Goal: Task Accomplishment & Management: Manage account settings

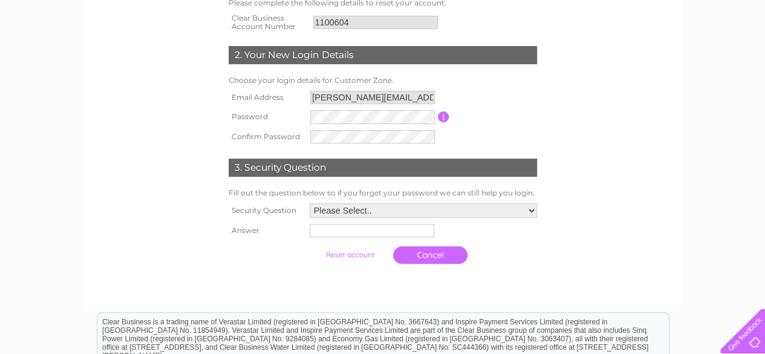
scroll to position [219, 0]
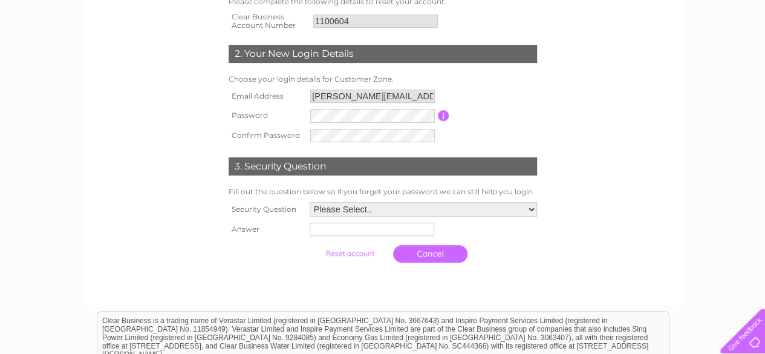
drag, startPoint x: 755, startPoint y: 247, endPoint x: 756, endPoint y: 266, distance: 18.2
click at [756, 266] on div "1. Reset your Customer Zone Account Please complete the following details to re…" at bounding box center [382, 192] width 765 height 640
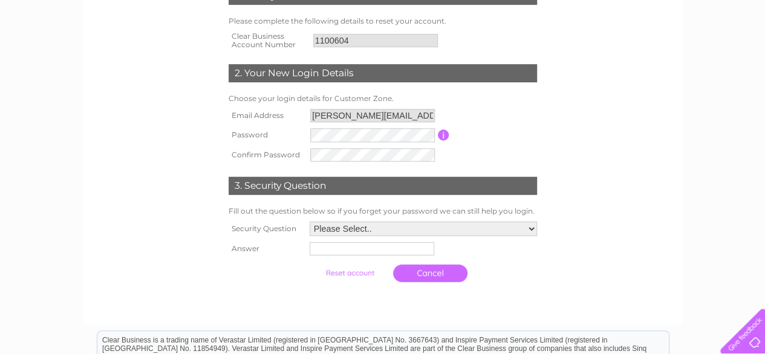
scroll to position [197, 0]
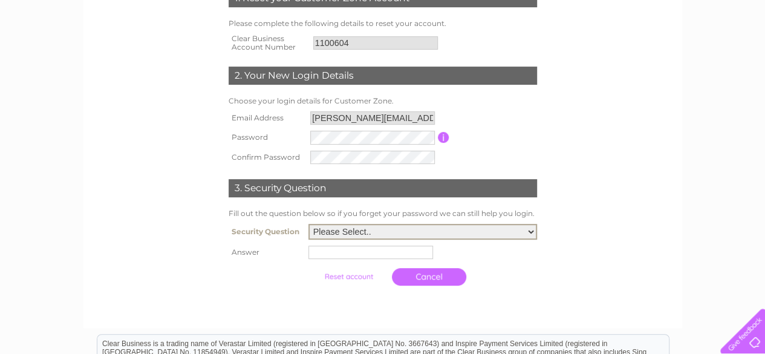
click at [379, 236] on select "Please Select.. In what town or city was your first job? In what town or city d…" at bounding box center [422, 232] width 229 height 16
select select "2"
click at [308, 224] on select "Please Select.. In what town or city was your first job? In what town or city d…" at bounding box center [422, 232] width 229 height 16
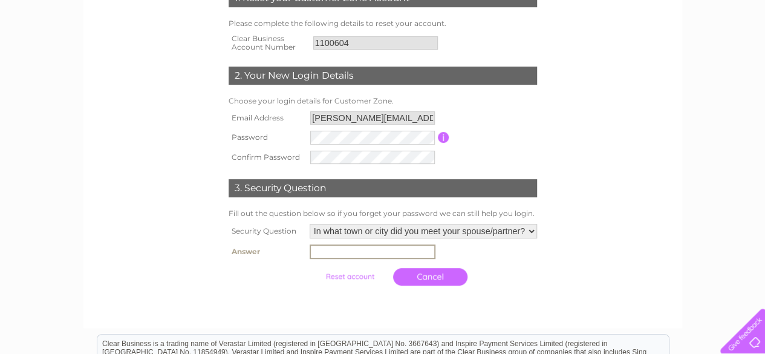
click at [374, 253] on input "text" at bounding box center [373, 251] width 126 height 15
type input "FortWilliam"
click at [363, 276] on input "submit" at bounding box center [350, 275] width 74 height 17
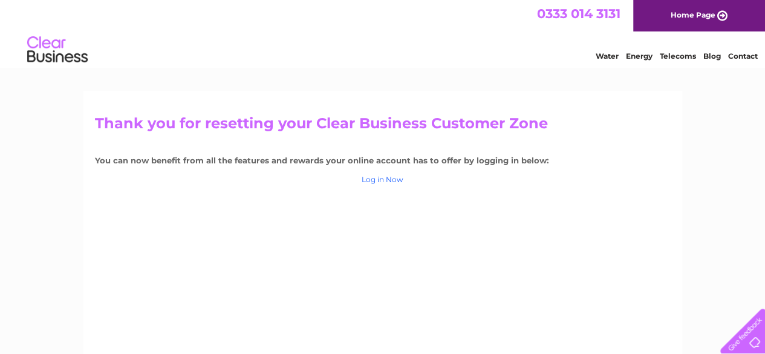
click at [382, 178] on link "Log in Now" at bounding box center [383, 179] width 42 height 9
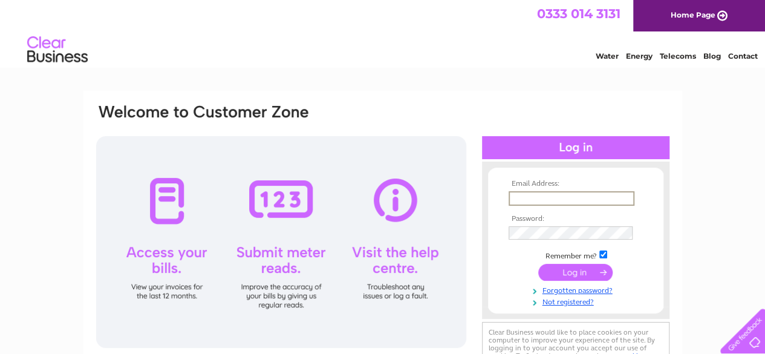
click at [550, 198] on input "text" at bounding box center [572, 198] width 126 height 15
type input "kenneth.stoddart@btinternet.com"
click at [584, 270] on input "submit" at bounding box center [575, 270] width 74 height 17
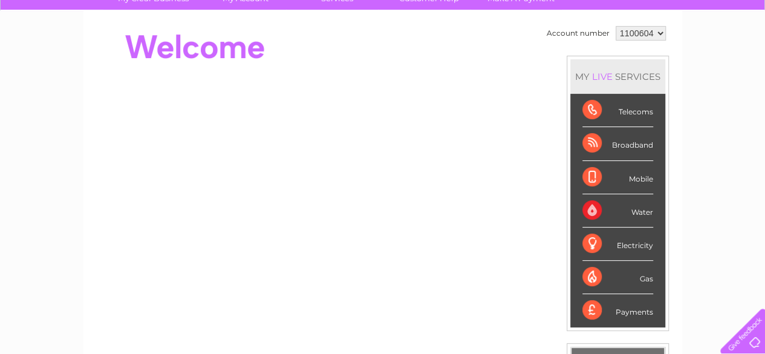
scroll to position [106, 0]
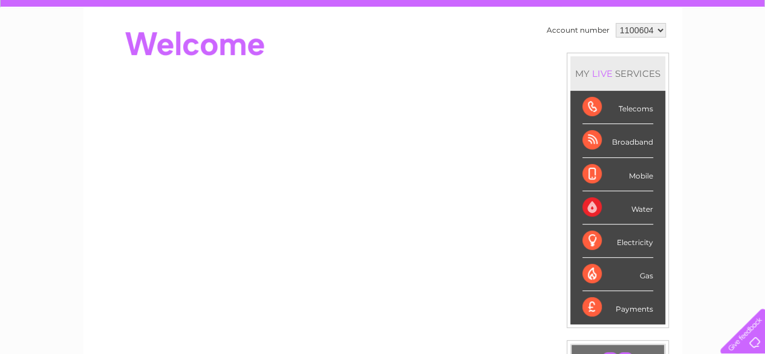
click at [594, 204] on div "Water" at bounding box center [617, 207] width 71 height 33
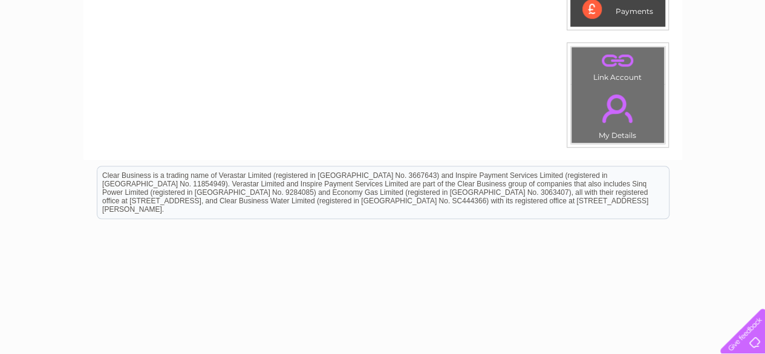
scroll to position [400, 0]
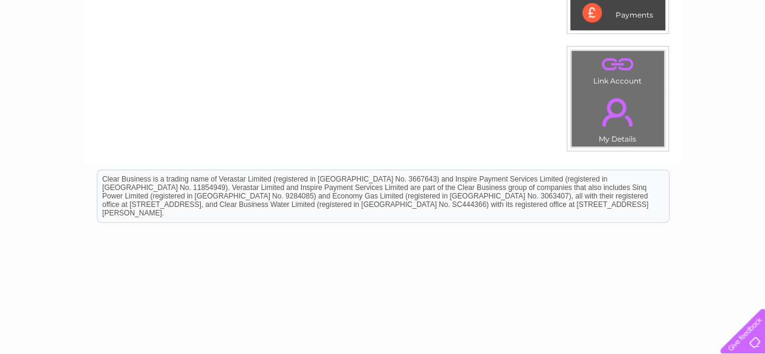
click at [613, 126] on link "." at bounding box center [618, 112] width 86 height 42
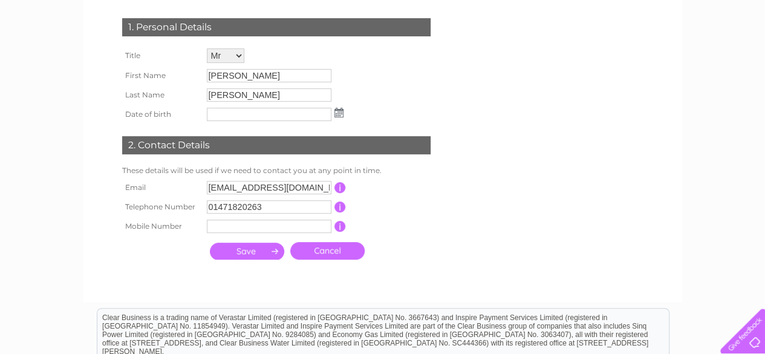
scroll to position [173, 0]
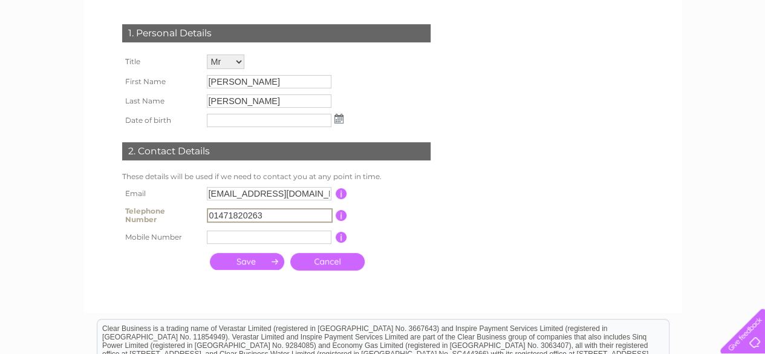
click at [270, 214] on input "01471820263" at bounding box center [270, 215] width 126 height 15
type input "0"
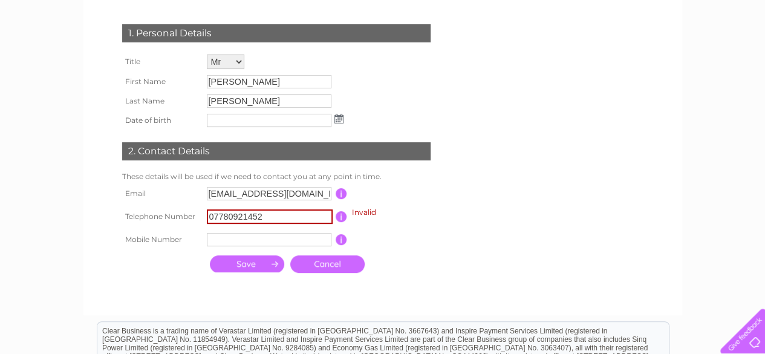
click at [262, 267] on input "submit" at bounding box center [247, 263] width 74 height 17
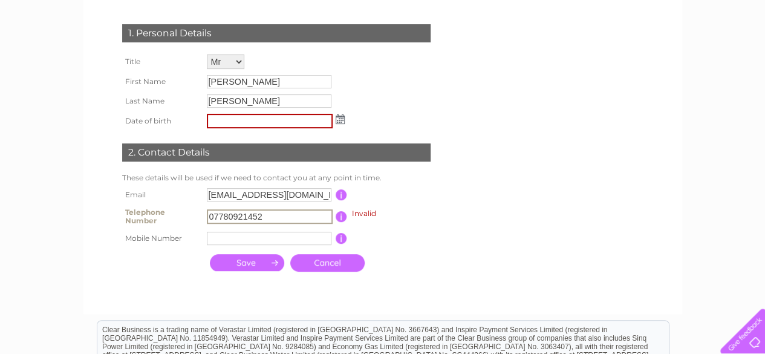
click at [278, 220] on input "07780921452" at bounding box center [270, 216] width 126 height 15
click at [340, 219] on input "button" at bounding box center [341, 216] width 11 height 11
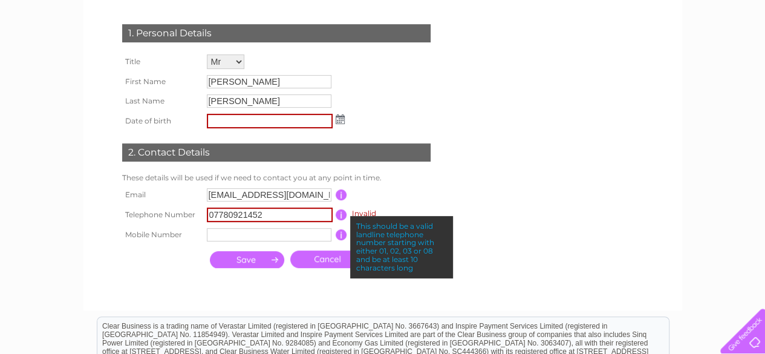
click at [304, 216] on input "07780921452" at bounding box center [270, 214] width 126 height 15
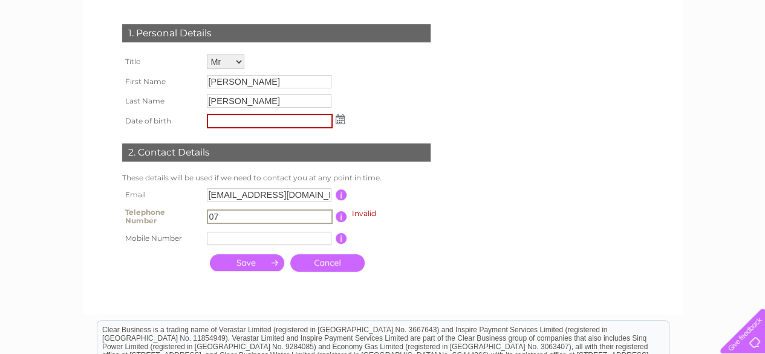
type input "0"
type input "01471822276"
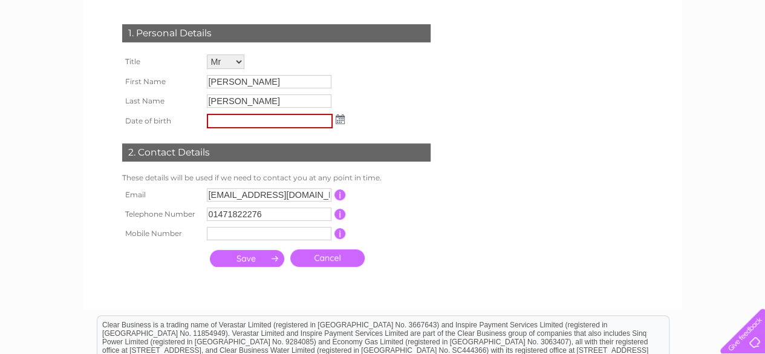
click at [232, 258] on input "submit" at bounding box center [247, 258] width 74 height 17
click at [240, 236] on input "text" at bounding box center [269, 233] width 125 height 13
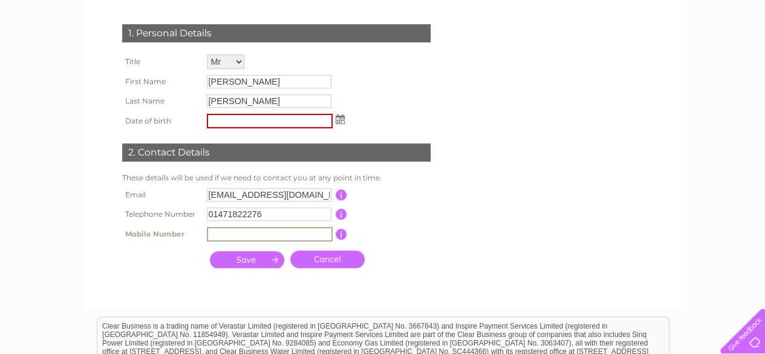
type input "07780921452"
click at [262, 264] on input "submit" at bounding box center [247, 259] width 74 height 17
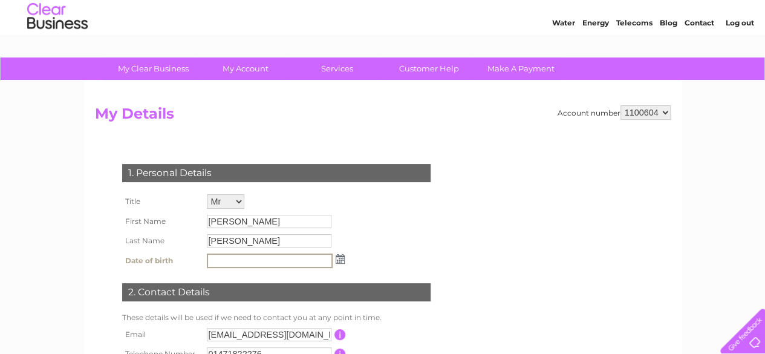
scroll to position [33, 0]
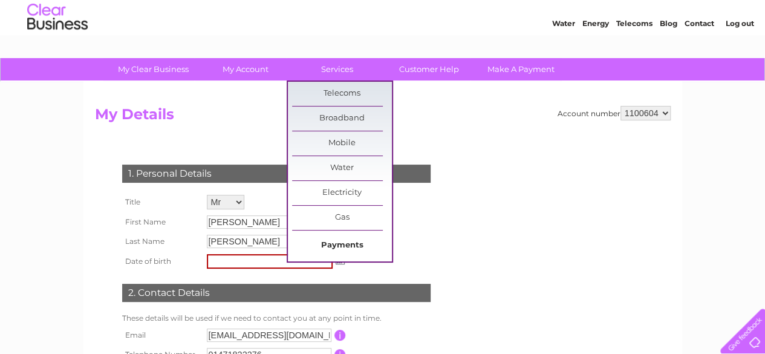
click at [348, 236] on link "Payments" at bounding box center [342, 245] width 100 height 24
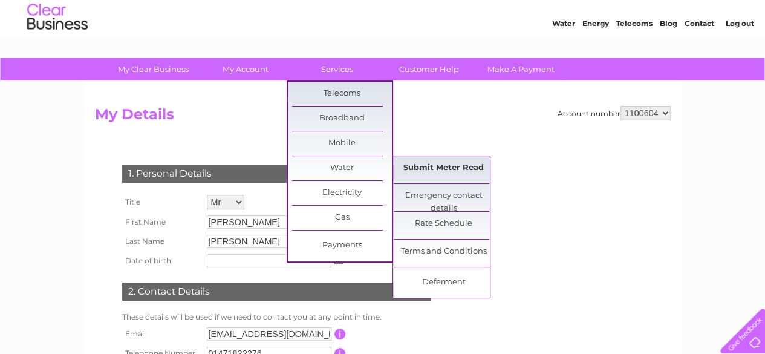
click at [444, 164] on link "Submit Meter Read" at bounding box center [444, 168] width 100 height 24
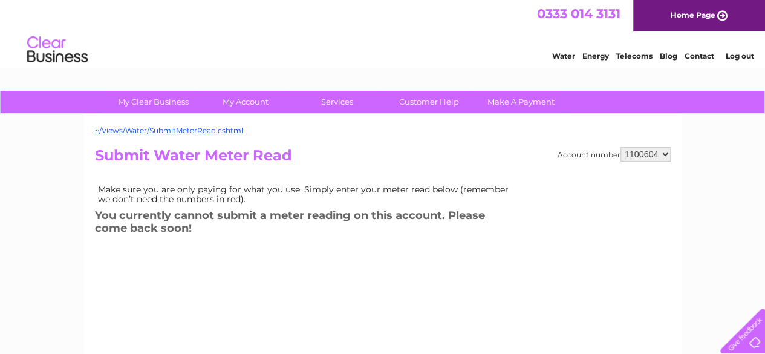
click at [567, 53] on link "Water" at bounding box center [563, 55] width 23 height 9
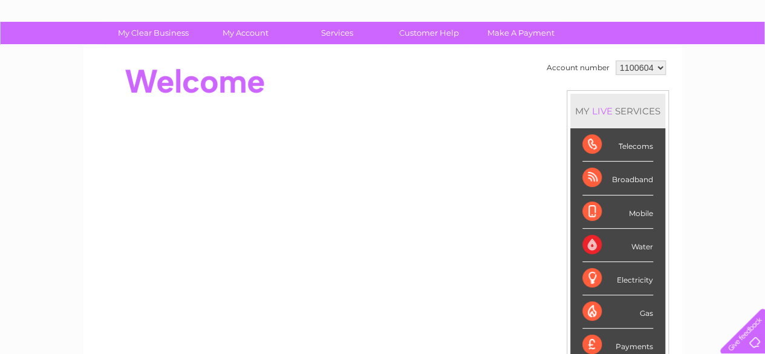
scroll to position [67, 0]
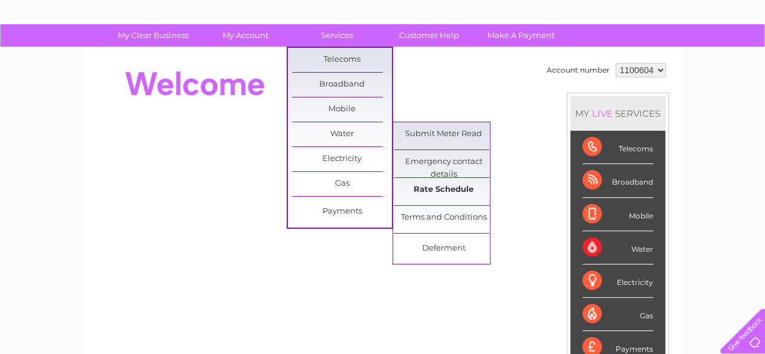
click at [440, 187] on link "Rate Schedule" at bounding box center [444, 190] width 100 height 24
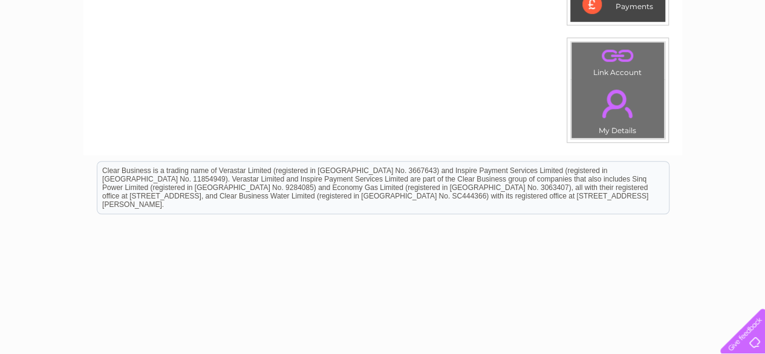
scroll to position [423, 0]
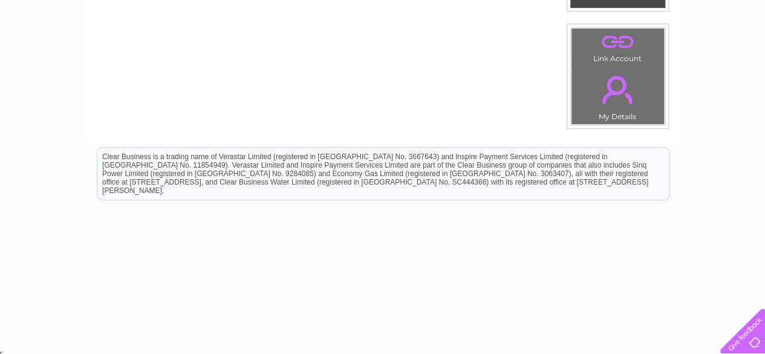
drag, startPoint x: 770, startPoint y: 105, endPoint x: 722, endPoint y: 131, distance: 54.7
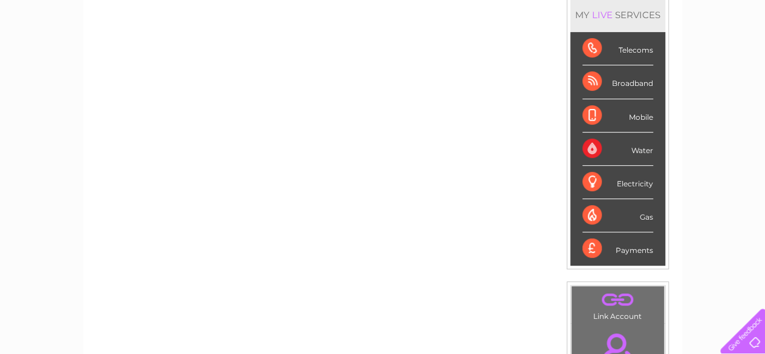
scroll to position [140, 0]
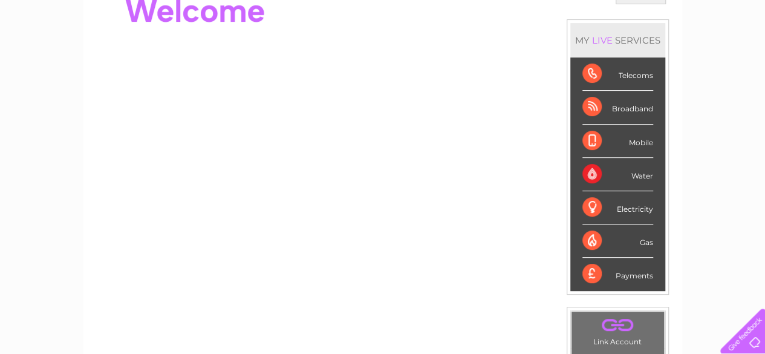
click at [635, 175] on div "Water" at bounding box center [617, 174] width 71 height 33
click at [594, 166] on div "Water" at bounding box center [617, 174] width 71 height 33
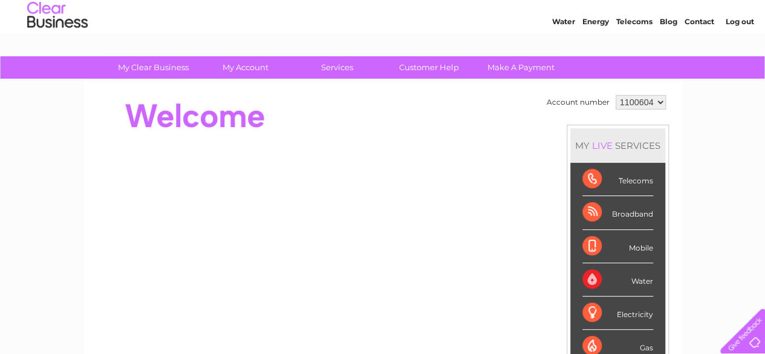
scroll to position [0, 0]
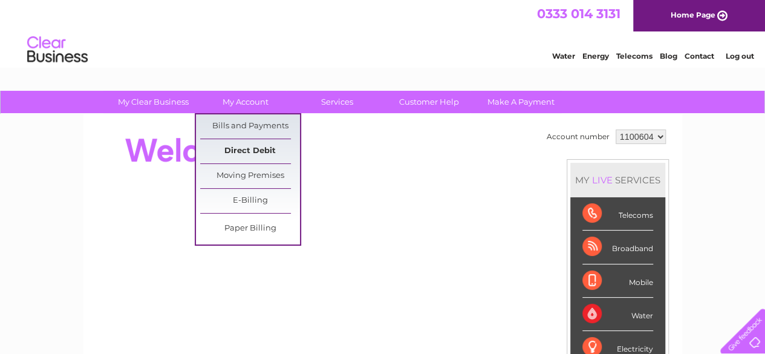
click at [256, 151] on link "Direct Debit" at bounding box center [250, 151] width 100 height 24
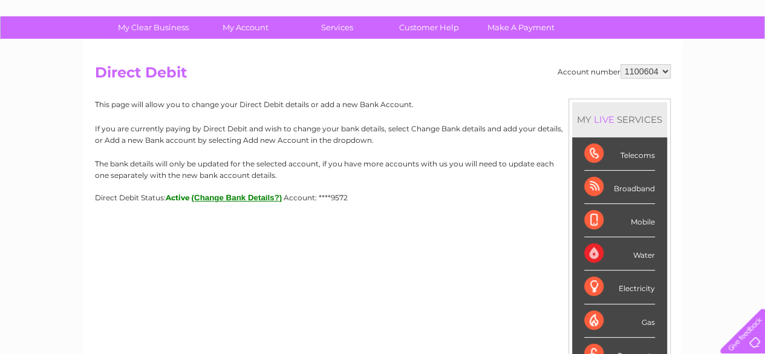
scroll to position [71, 0]
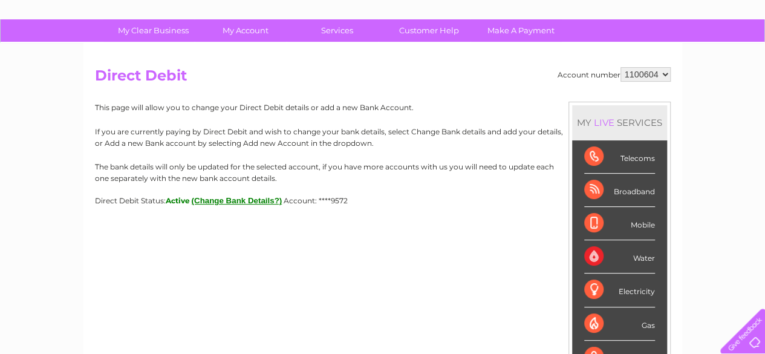
click at [270, 200] on button "(Change Bank Details?)" at bounding box center [237, 200] width 91 height 9
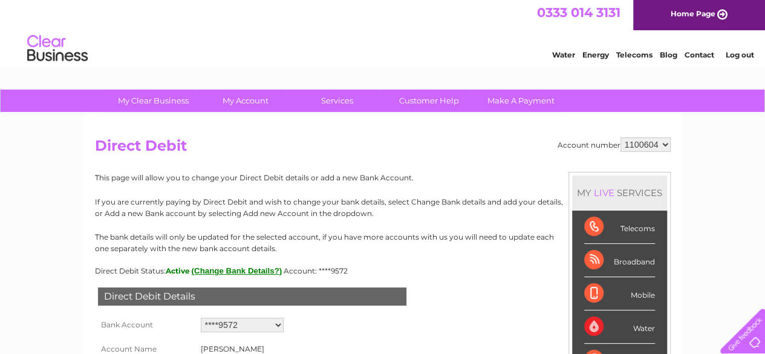
scroll to position [0, 0]
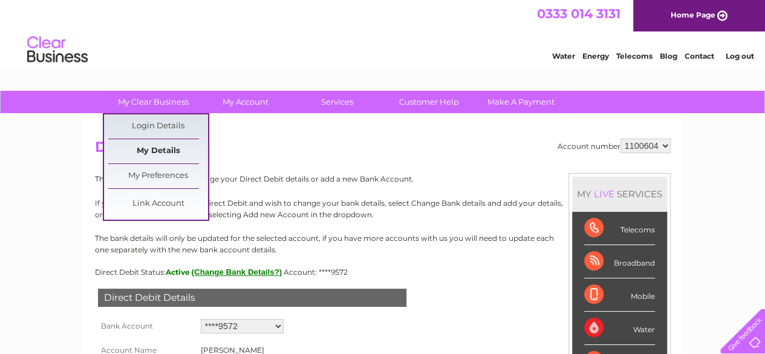
click at [168, 143] on link "My Details" at bounding box center [158, 151] width 100 height 24
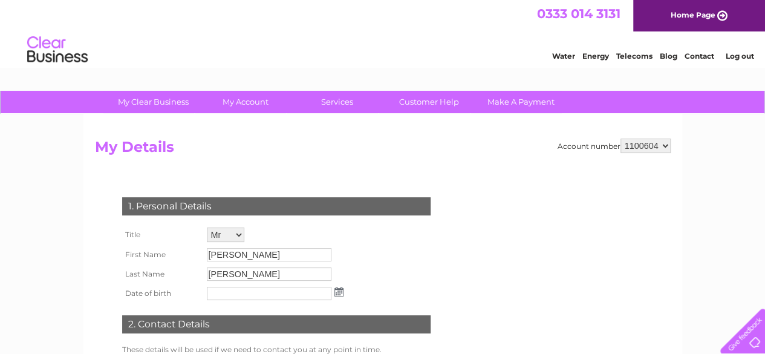
drag, startPoint x: 768, startPoint y: 200, endPoint x: 759, endPoint y: 85, distance: 114.6
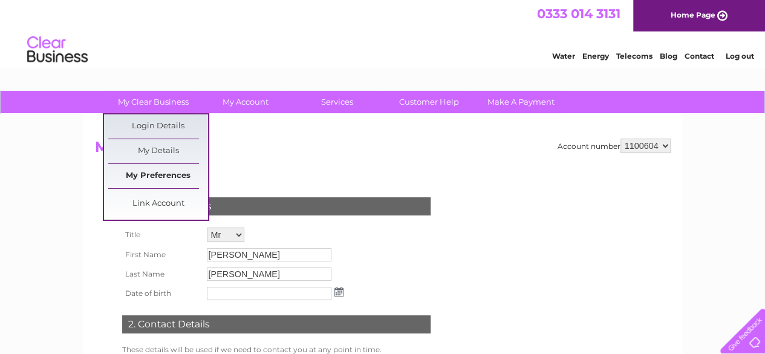
click at [165, 174] on link "My Preferences" at bounding box center [158, 176] width 100 height 24
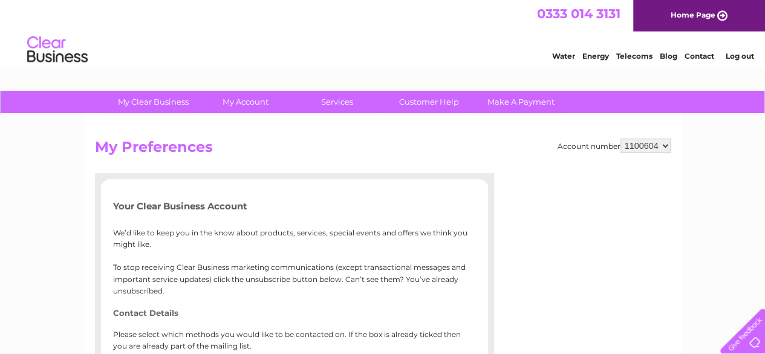
drag, startPoint x: 768, startPoint y: 114, endPoint x: 740, endPoint y: 78, distance: 45.2
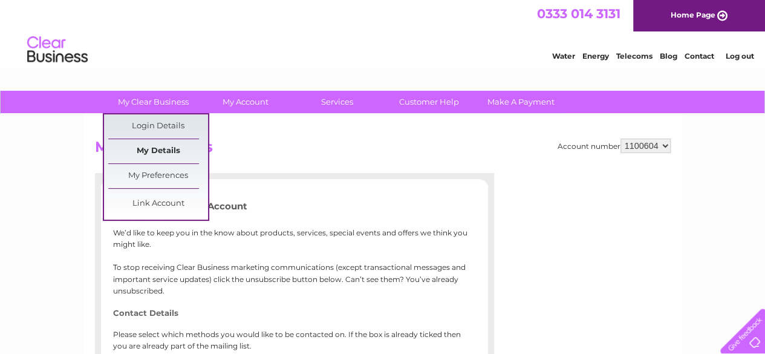
click at [153, 155] on link "My Details" at bounding box center [158, 151] width 100 height 24
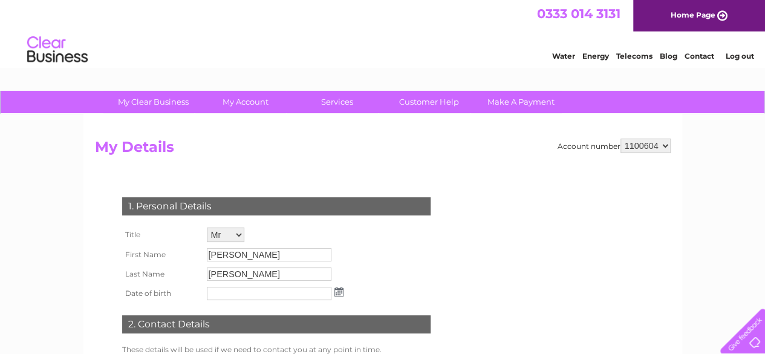
drag, startPoint x: 766, startPoint y: 103, endPoint x: 760, endPoint y: 88, distance: 16.5
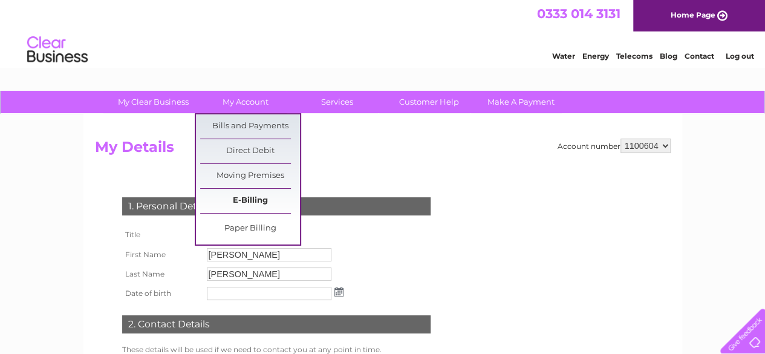
click at [244, 203] on link "E-Billing" at bounding box center [250, 201] width 100 height 24
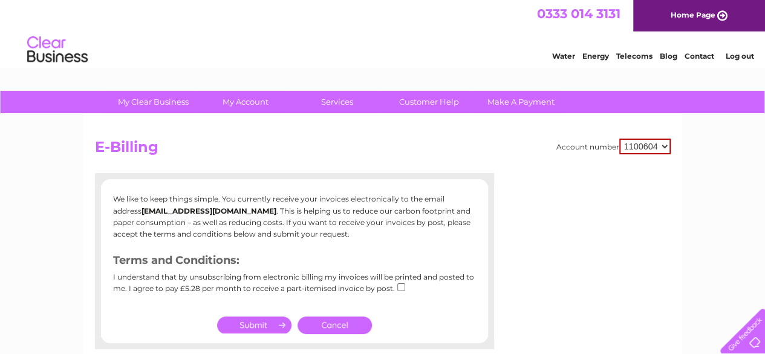
click at [326, 328] on link "Cancel" at bounding box center [335, 325] width 74 height 18
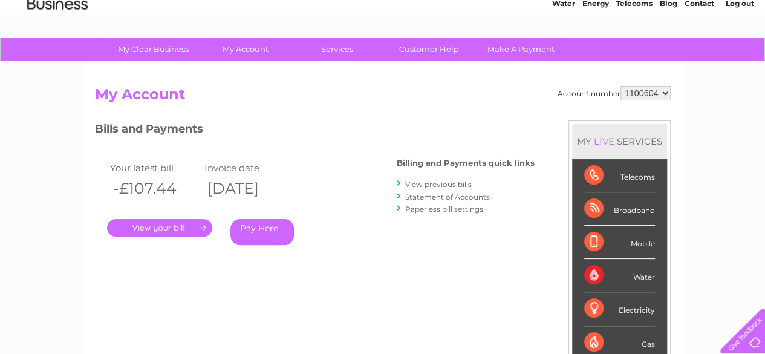
scroll to position [45, 0]
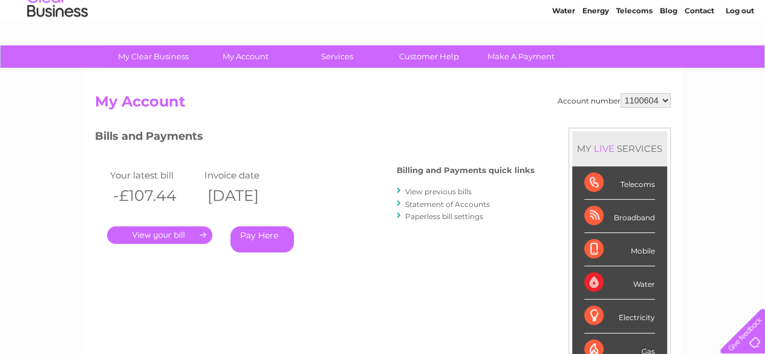
click at [186, 231] on link "." at bounding box center [159, 235] width 105 height 18
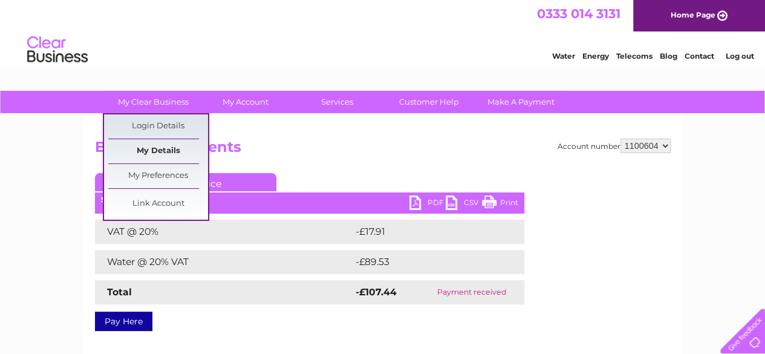
click at [166, 155] on link "My Details" at bounding box center [158, 151] width 100 height 24
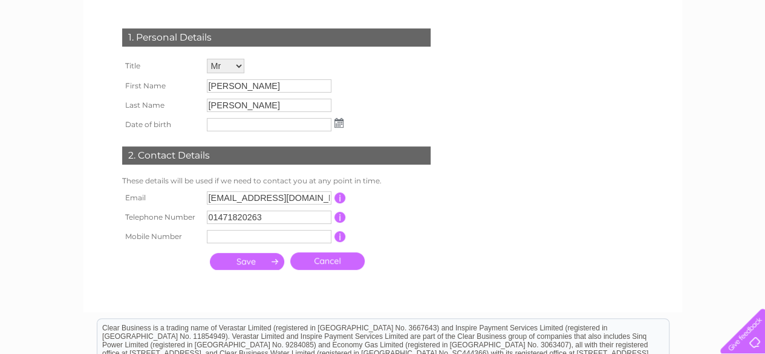
scroll to position [190, 0]
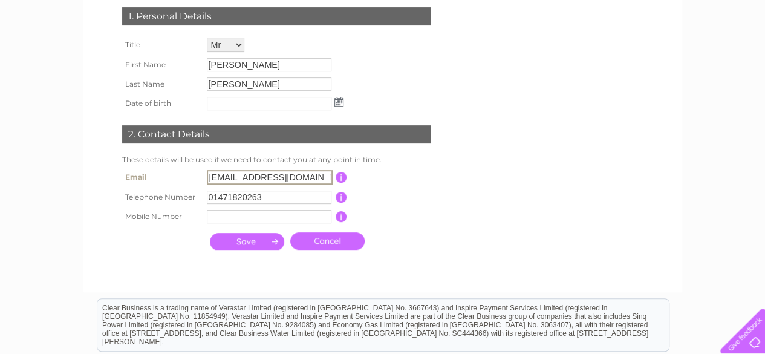
click at [247, 177] on input "[EMAIL_ADDRESS][DOMAIN_NAME]" at bounding box center [270, 177] width 126 height 15
type input "[EMAIL_ADDRESS][DOMAIN_NAME]"
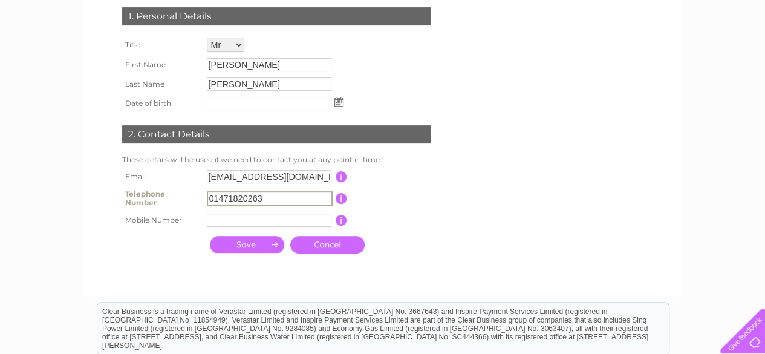
click at [264, 198] on input "01471820263" at bounding box center [270, 198] width 126 height 15
type input "01471822276"
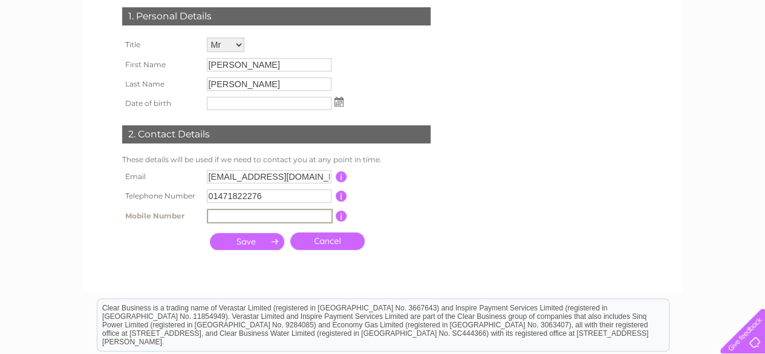
click at [248, 221] on input "text" at bounding box center [270, 216] width 126 height 15
type input "07780921452"
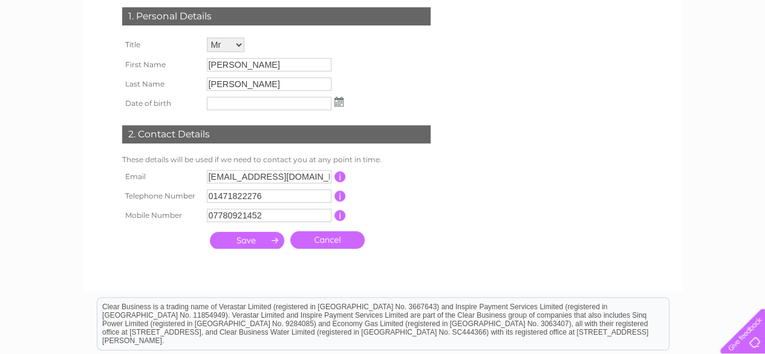
click at [259, 243] on input "submit" at bounding box center [247, 240] width 74 height 17
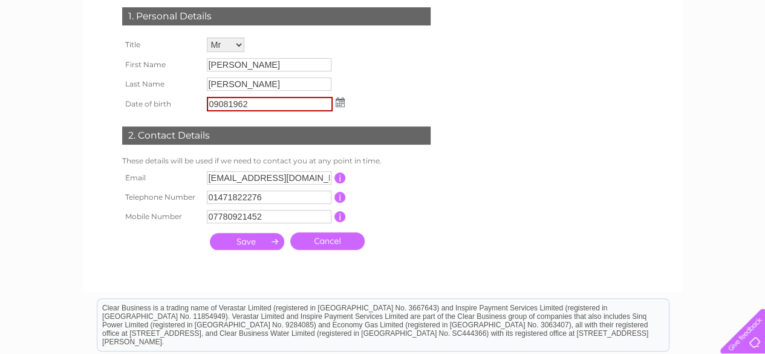
click at [262, 240] on input "submit" at bounding box center [247, 241] width 74 height 17
click at [238, 105] on input "09081962" at bounding box center [270, 104] width 126 height 15
click at [244, 238] on input "submit" at bounding box center [247, 241] width 74 height 17
click at [342, 103] on img at bounding box center [340, 102] width 9 height 10
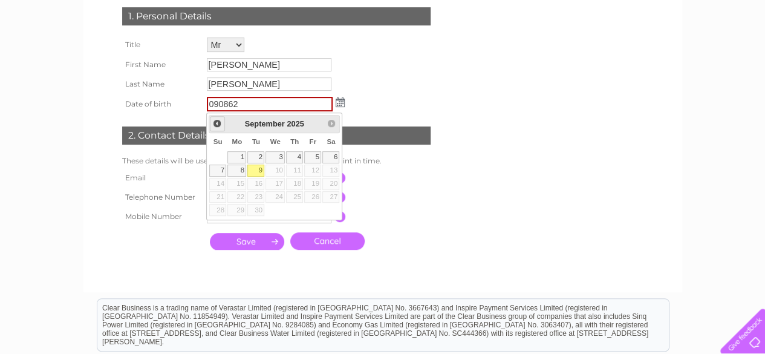
click at [218, 119] on span "Prev" at bounding box center [217, 124] width 10 height 10
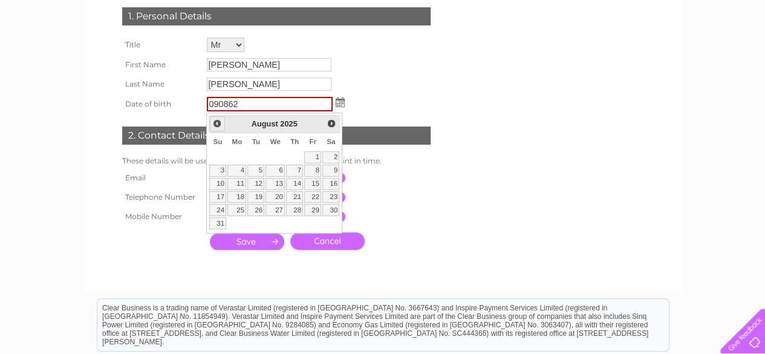
click at [218, 119] on span "Prev" at bounding box center [217, 124] width 10 height 10
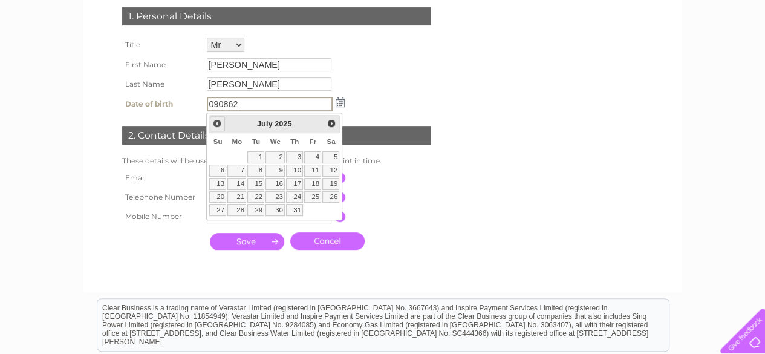
click at [218, 119] on span "Prev" at bounding box center [217, 124] width 10 height 10
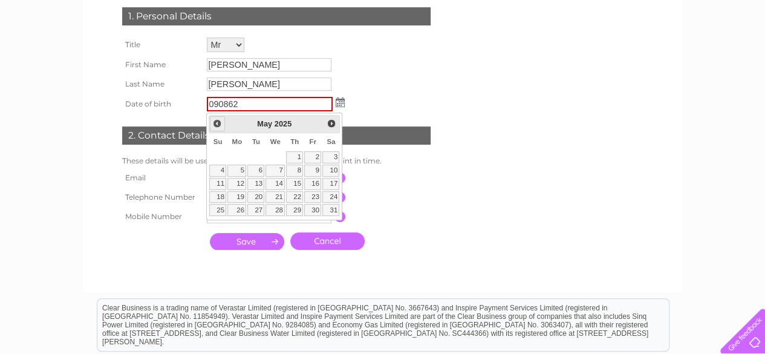
click at [218, 119] on span "Prev" at bounding box center [217, 124] width 10 height 10
click at [217, 122] on span "Prev" at bounding box center [217, 124] width 10 height 10
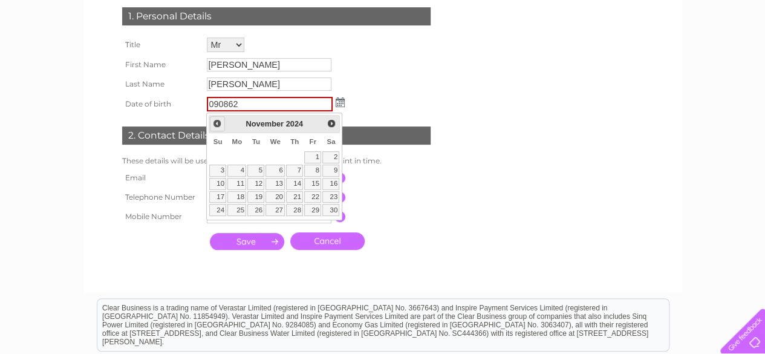
click at [217, 122] on span "Prev" at bounding box center [217, 124] width 10 height 10
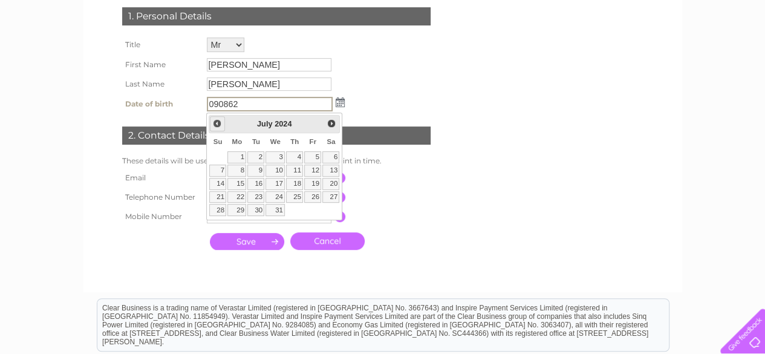
click at [217, 122] on span "Prev" at bounding box center [217, 124] width 10 height 10
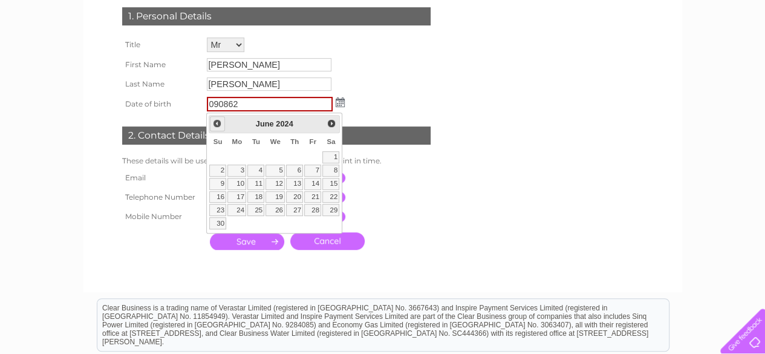
click at [217, 122] on span "Prev" at bounding box center [217, 124] width 10 height 10
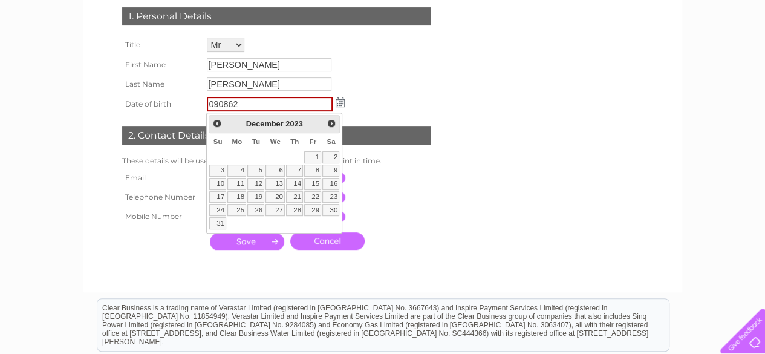
click at [341, 103] on img at bounding box center [340, 102] width 9 height 10
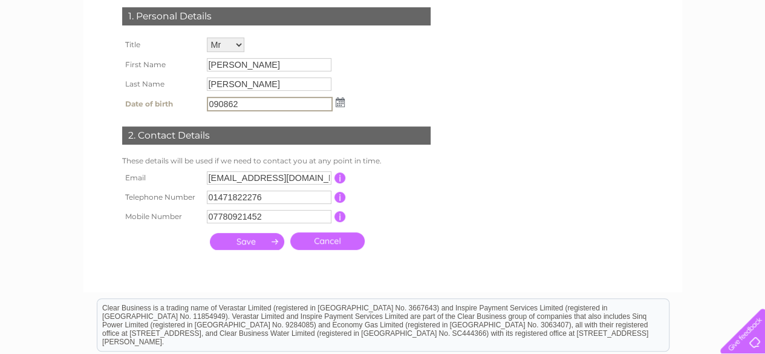
click at [218, 103] on input "090862" at bounding box center [270, 104] width 126 height 15
click at [230, 102] on input "09/0862" at bounding box center [270, 104] width 126 height 15
click at [247, 242] on input "submit" at bounding box center [247, 241] width 74 height 17
click at [338, 104] on img at bounding box center [340, 102] width 9 height 10
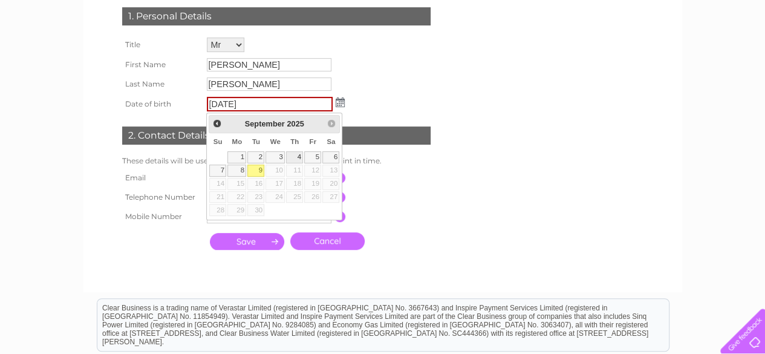
click at [295, 155] on link "4" at bounding box center [294, 157] width 17 height 12
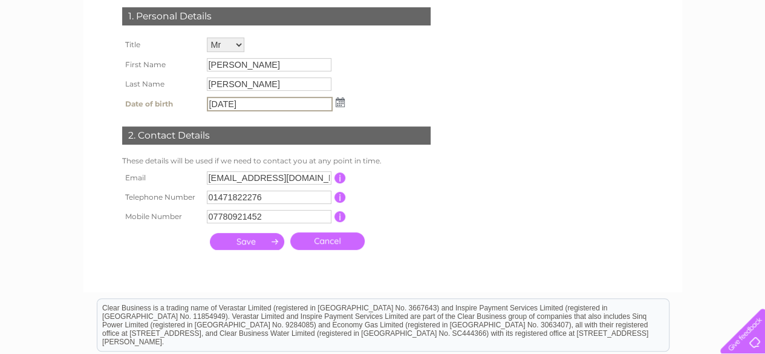
click at [254, 102] on input "[DATE]" at bounding box center [270, 104] width 126 height 15
type input "0"
type input "[DATE]"
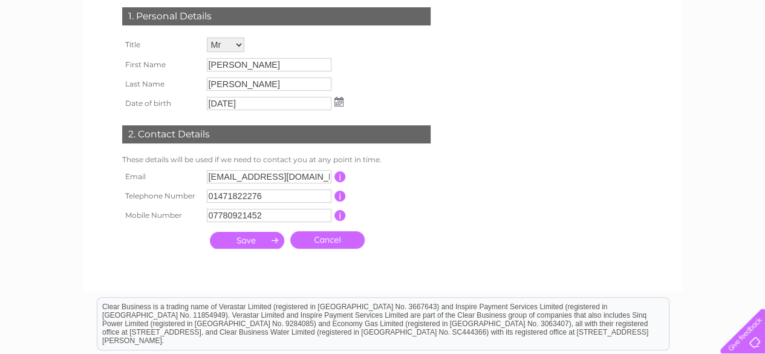
click at [242, 245] on input "submit" at bounding box center [247, 240] width 74 height 17
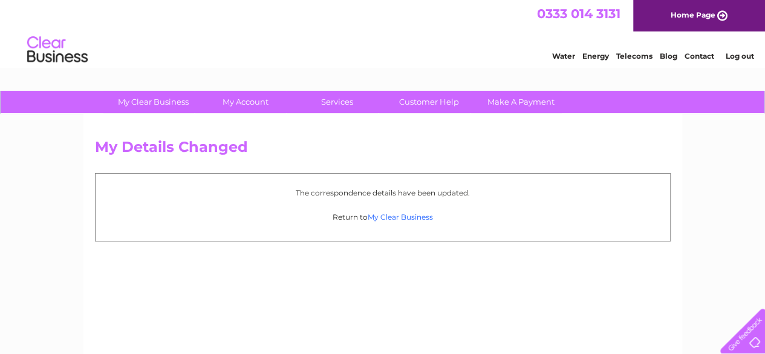
click at [402, 216] on link "My Clear Business" at bounding box center [400, 216] width 65 height 9
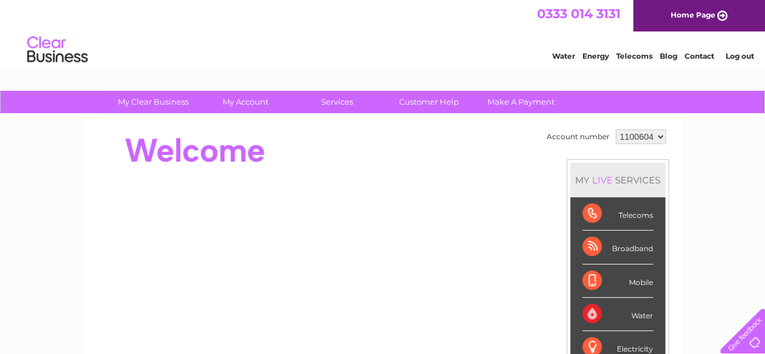
click at [373, 153] on div at bounding box center [315, 150] width 440 height 48
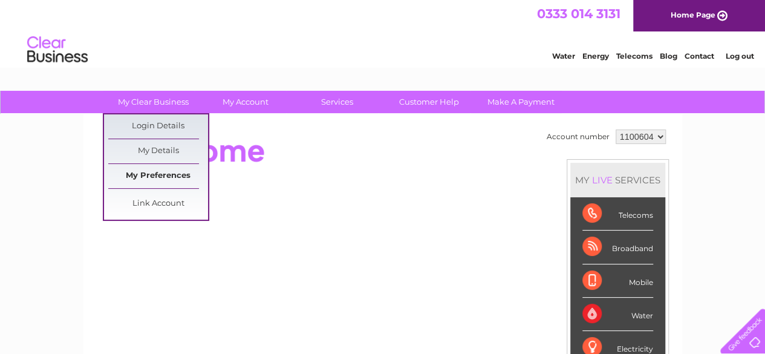
click at [163, 176] on link "My Preferences" at bounding box center [158, 176] width 100 height 24
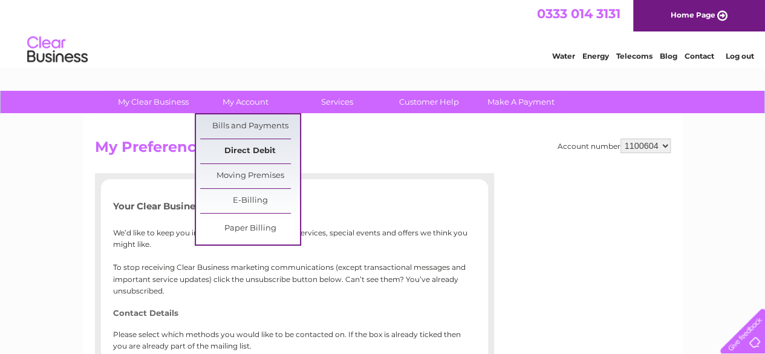
click at [247, 145] on link "Direct Debit" at bounding box center [250, 151] width 100 height 24
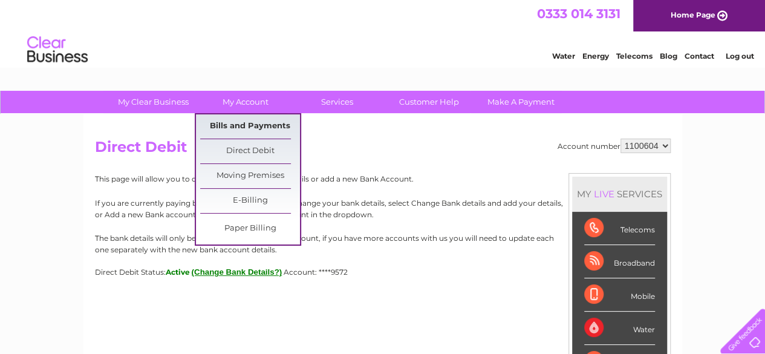
click at [238, 129] on link "Bills and Payments" at bounding box center [250, 126] width 100 height 24
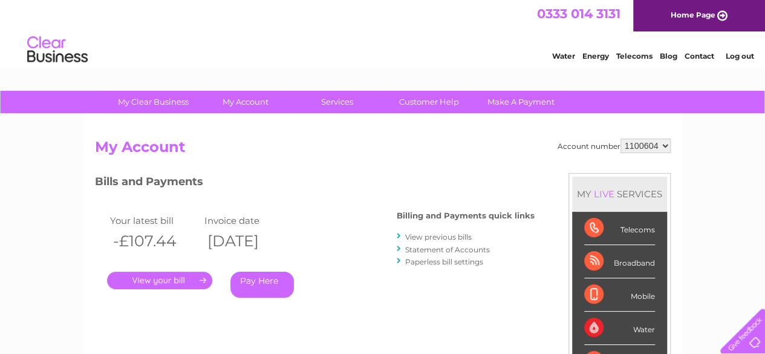
click at [190, 276] on link "." at bounding box center [159, 281] width 105 height 18
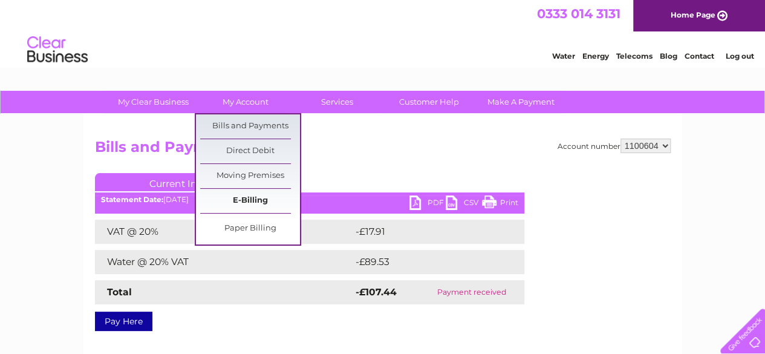
click at [236, 197] on link "E-Billing" at bounding box center [250, 201] width 100 height 24
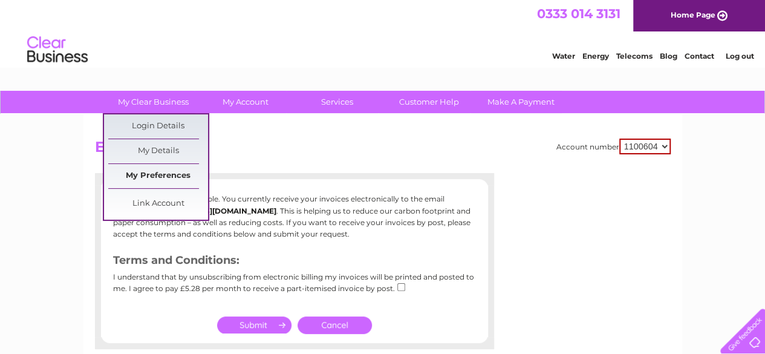
click at [160, 176] on link "My Preferences" at bounding box center [158, 176] width 100 height 24
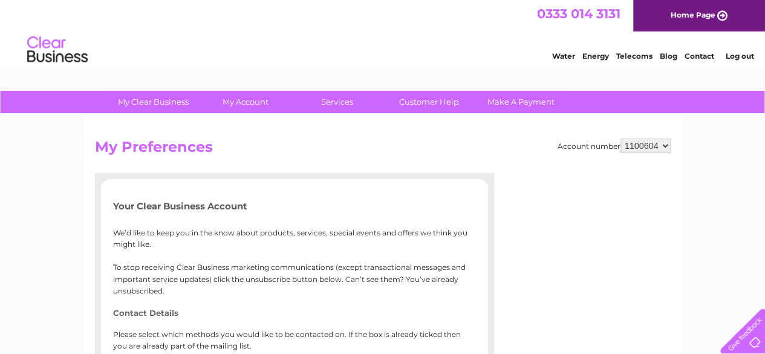
drag, startPoint x: 767, startPoint y: 206, endPoint x: 744, endPoint y: 21, distance: 187.1
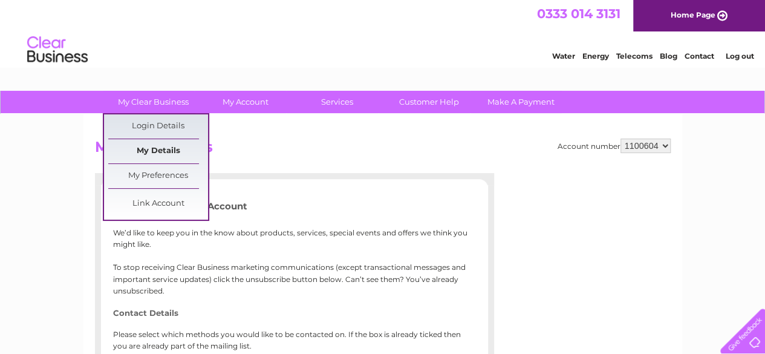
click at [167, 144] on link "My Details" at bounding box center [158, 151] width 100 height 24
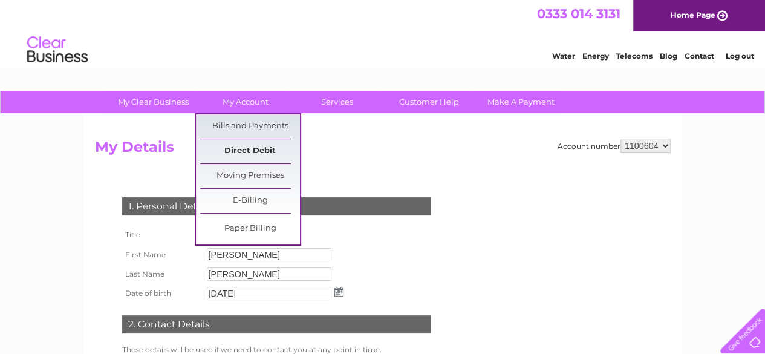
click at [253, 145] on link "Direct Debit" at bounding box center [250, 151] width 100 height 24
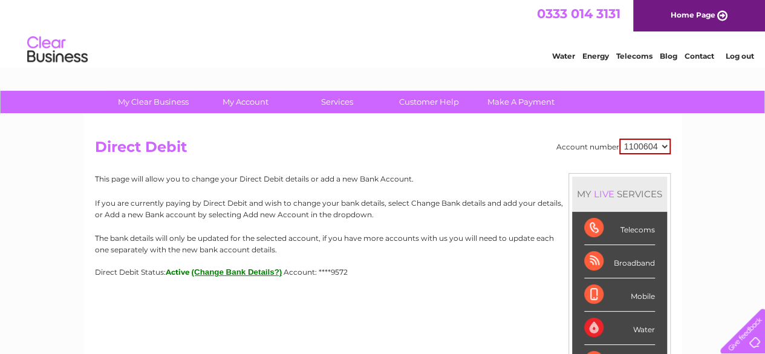
click at [255, 269] on button "(Change Bank Details?)" at bounding box center [237, 271] width 91 height 9
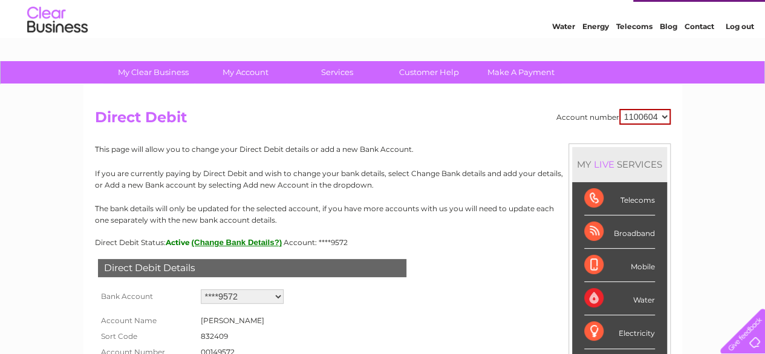
scroll to position [25, 0]
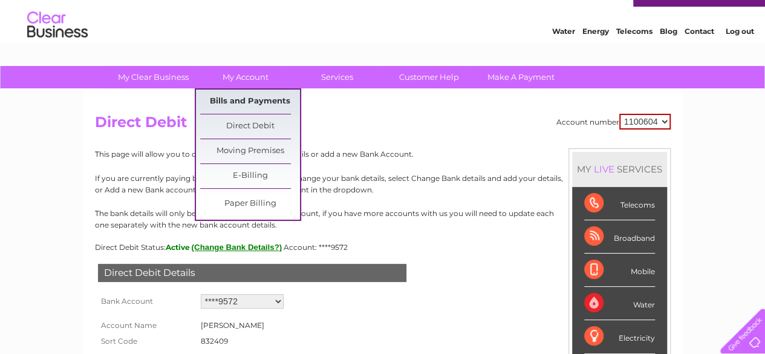
click at [240, 99] on link "Bills and Payments" at bounding box center [250, 102] width 100 height 24
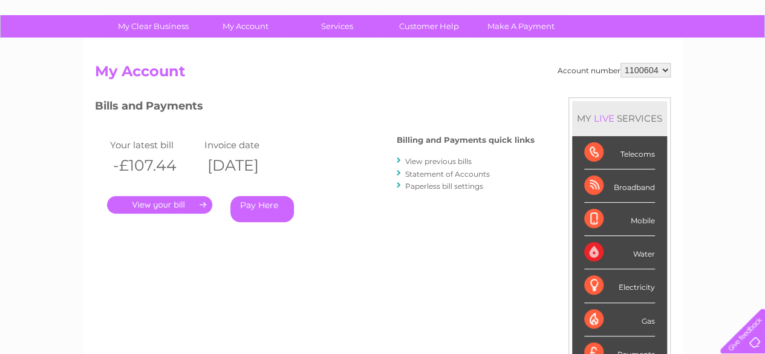
scroll to position [77, 0]
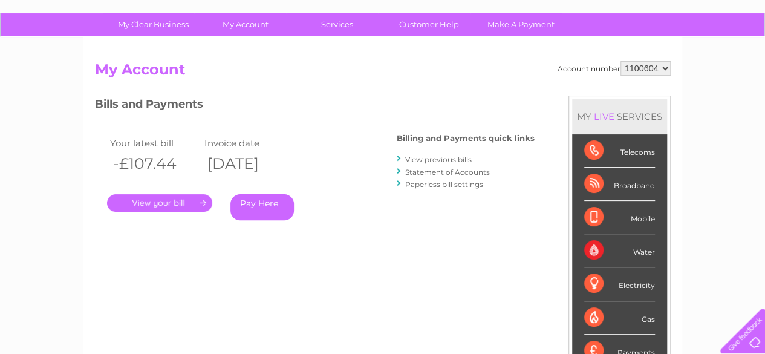
click at [172, 203] on link "." at bounding box center [159, 203] width 105 height 18
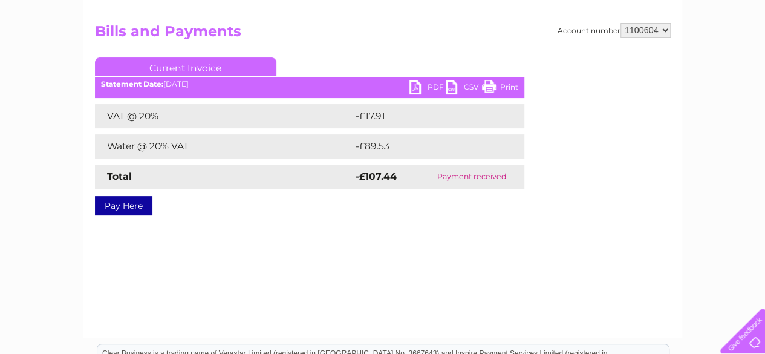
scroll to position [110, 0]
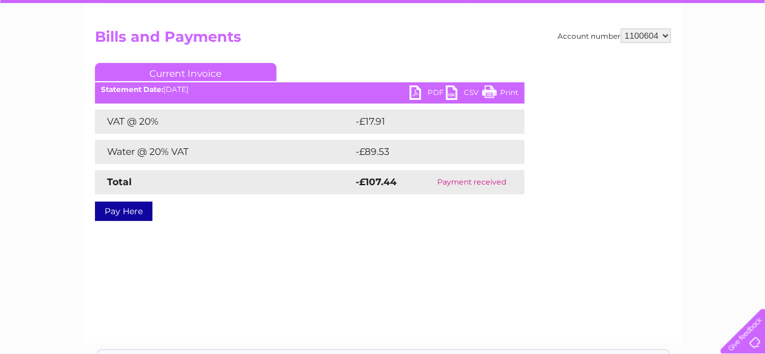
click at [496, 178] on td "Payment received" at bounding box center [471, 182] width 105 height 24
click at [187, 74] on link "Current Invoice" at bounding box center [185, 72] width 181 height 18
click at [220, 73] on link "Current Invoice" at bounding box center [185, 72] width 181 height 18
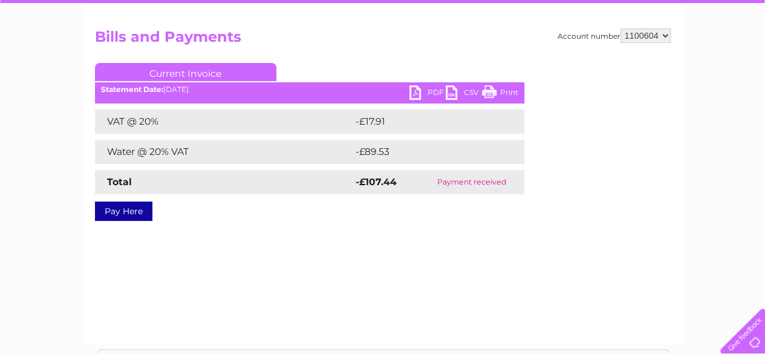
click at [197, 73] on link "Current Invoice" at bounding box center [185, 72] width 181 height 18
click at [179, 71] on link "Current Invoice" at bounding box center [185, 72] width 181 height 18
click at [431, 88] on link "PDF" at bounding box center [427, 94] width 36 height 18
